Goal: Task Accomplishment & Management: Complete application form

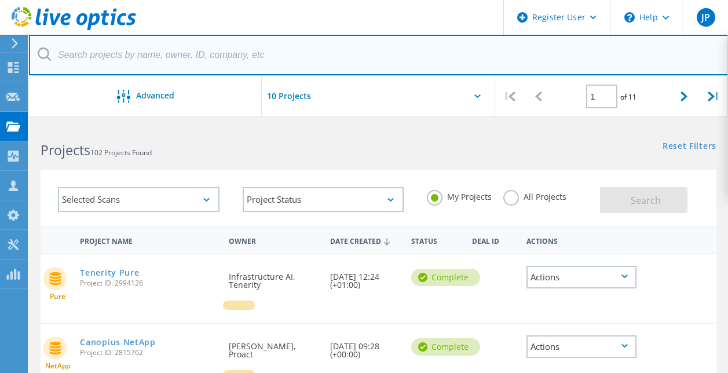
click at [236, 63] on input "text" at bounding box center [378, 55] width 699 height 41
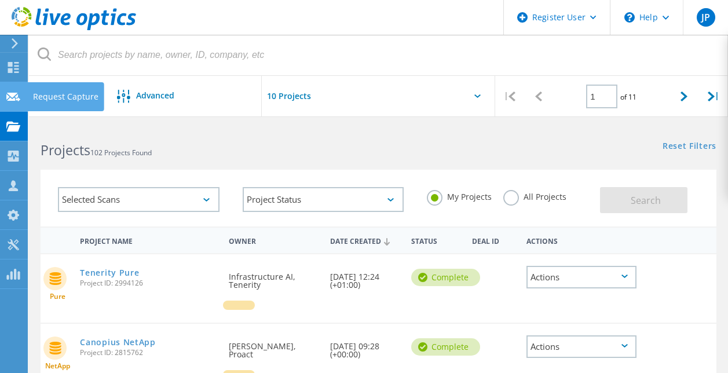
click at [7, 97] on use at bounding box center [13, 96] width 14 height 9
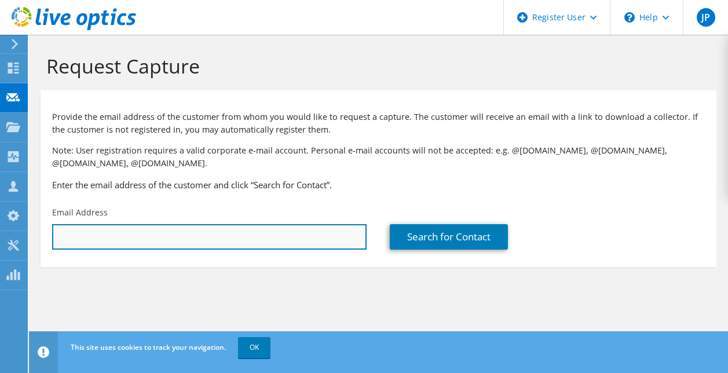
click at [149, 236] on input "text" at bounding box center [209, 236] width 314 height 25
paste input "[PERSON_NAME][EMAIL_ADDRESS][PERSON_NAME][DOMAIN_NAME]"
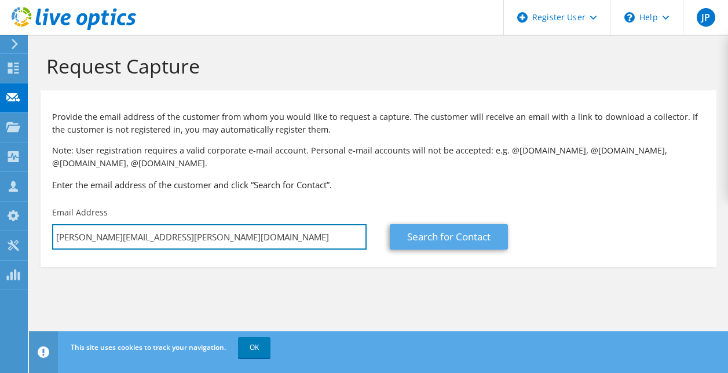
type input "[PERSON_NAME][EMAIL_ADDRESS][PERSON_NAME][DOMAIN_NAME]"
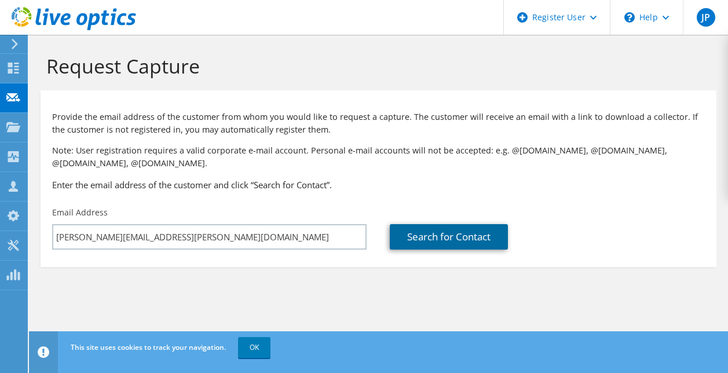
click at [434, 241] on link "Search for Contact" at bounding box center [449, 236] width 118 height 25
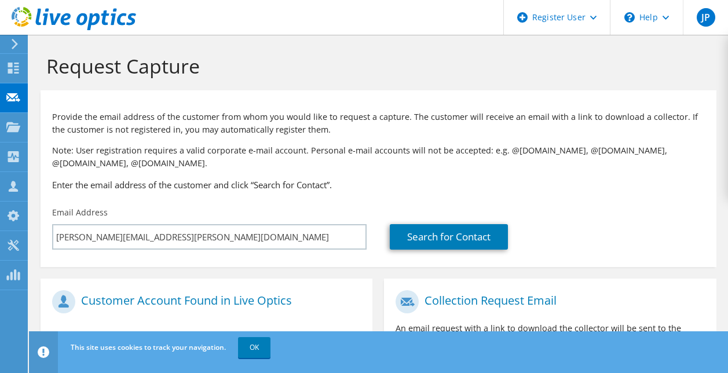
click at [378, 233] on div "Email Address [PERSON_NAME][EMAIL_ADDRESS][PERSON_NAME][DOMAIN_NAME]" at bounding box center [210, 228] width 338 height 54
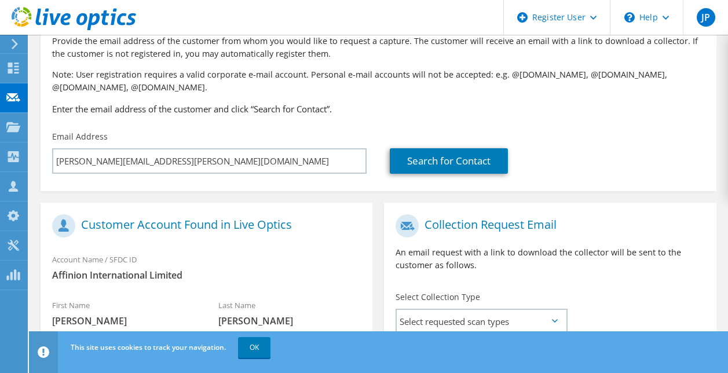
scroll to position [198, 0]
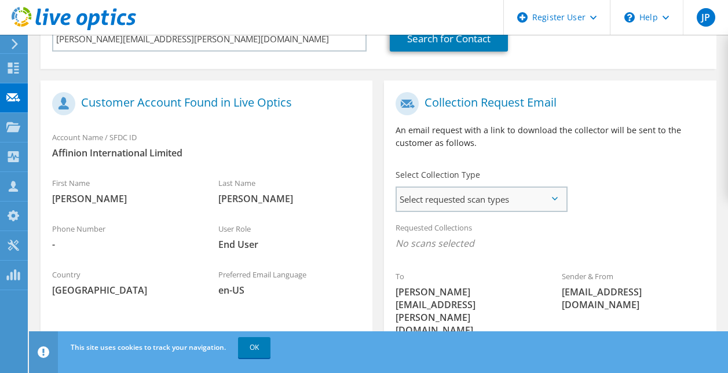
click at [455, 199] on span "Select requested scan types" at bounding box center [481, 199] width 169 height 23
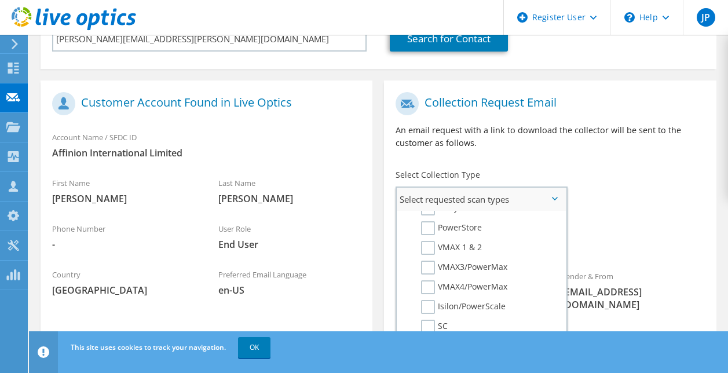
scroll to position [251, 0]
click at [429, 228] on label "PowerStore" at bounding box center [451, 225] width 61 height 14
click at [0, 0] on input "PowerStore" at bounding box center [0, 0] width 0 height 0
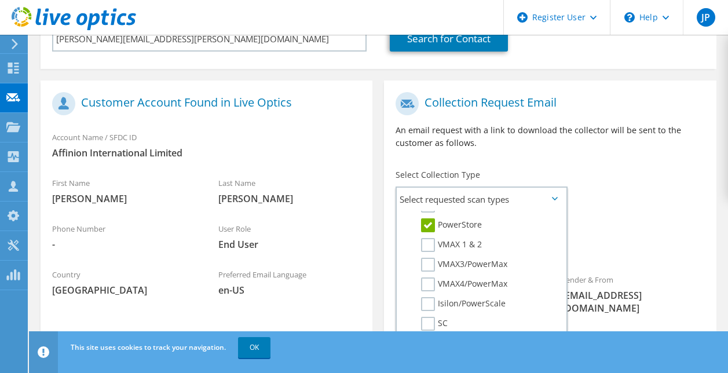
click at [606, 199] on div "To [PERSON_NAME][EMAIL_ADDRESS][PERSON_NAME][DOMAIN_NAME] Sender & From [EMAIL_…" at bounding box center [550, 218] width 332 height 265
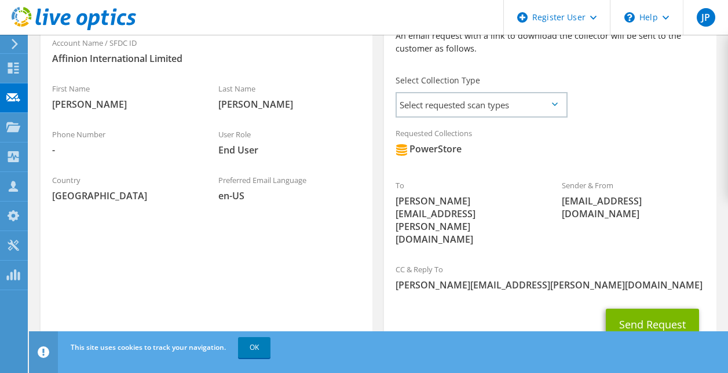
scroll to position [303, 0]
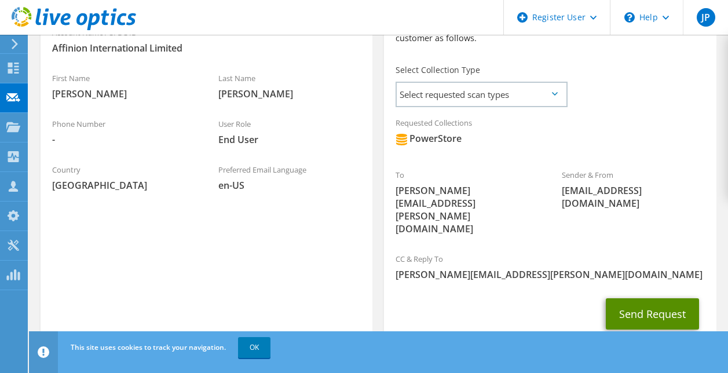
click at [661, 298] on button "Send Request" at bounding box center [652, 313] width 93 height 31
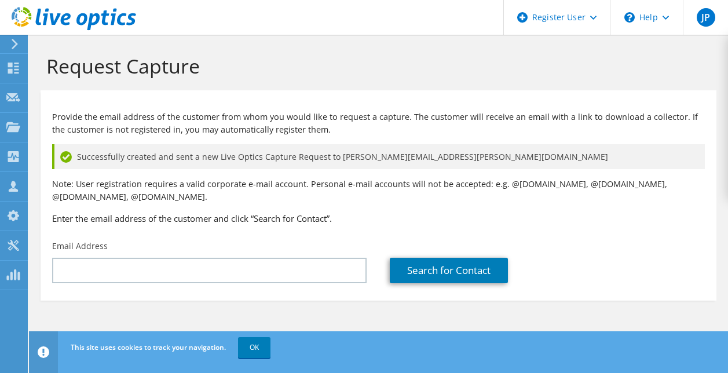
click at [498, 132] on p "Provide the email address of the customer from whom you would like to request a…" at bounding box center [378, 123] width 653 height 25
